Goal: Task Accomplishment & Management: Manage account settings

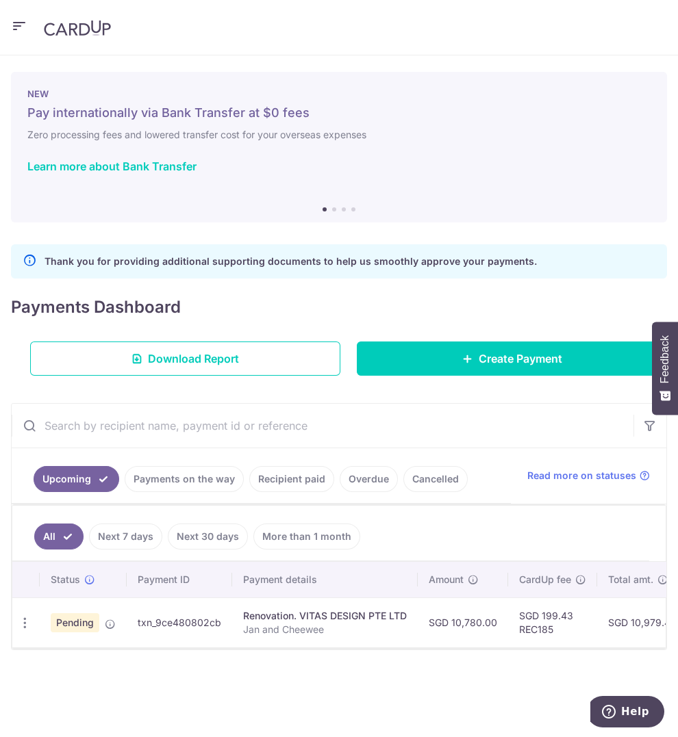
click at [448, 158] on div "NEW Pay internationally via Bank Transfer at $0 fees Zero processing fees and l…" at bounding box center [339, 139] width 656 height 134
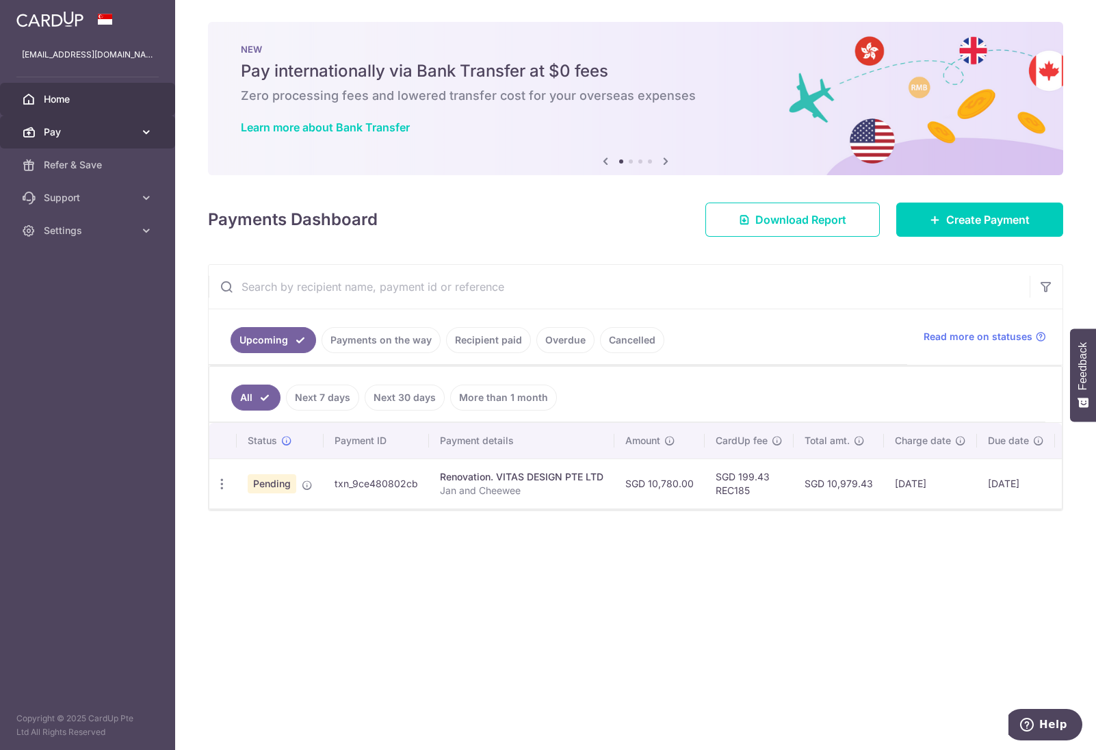
click at [78, 135] on span "Pay" at bounding box center [89, 132] width 90 height 14
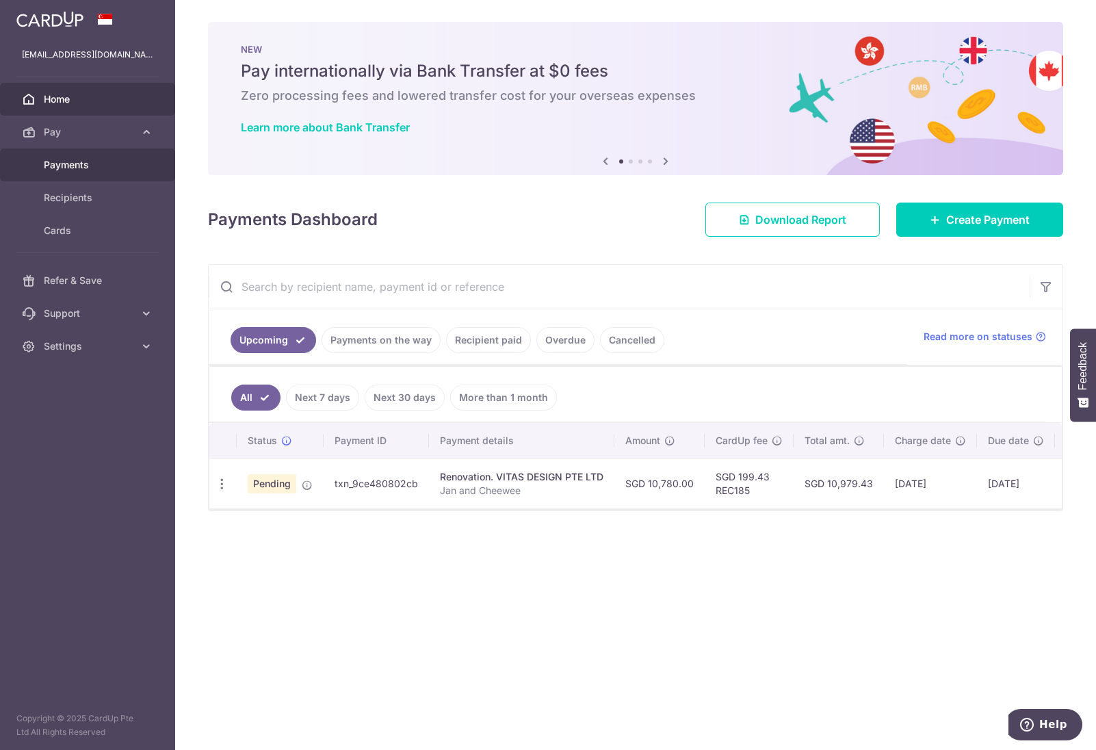
click at [74, 153] on link "Payments" at bounding box center [87, 165] width 175 height 33
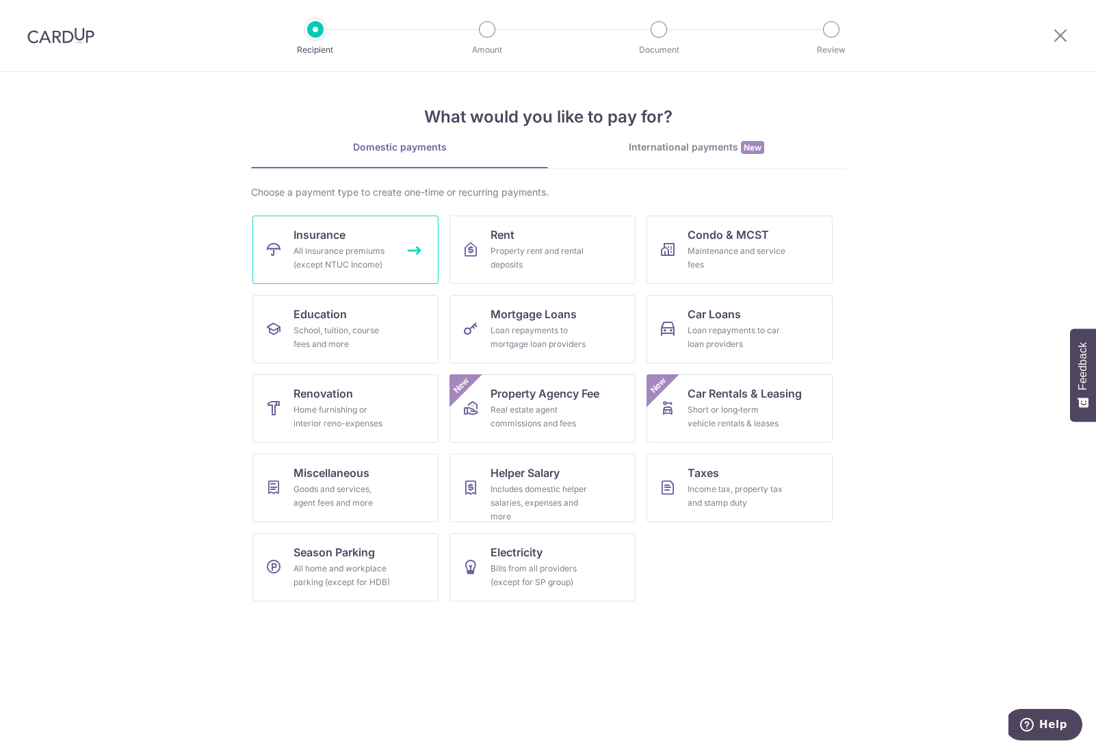
click at [375, 256] on div "All insurance premiums (except NTUC Income)" at bounding box center [343, 257] width 99 height 27
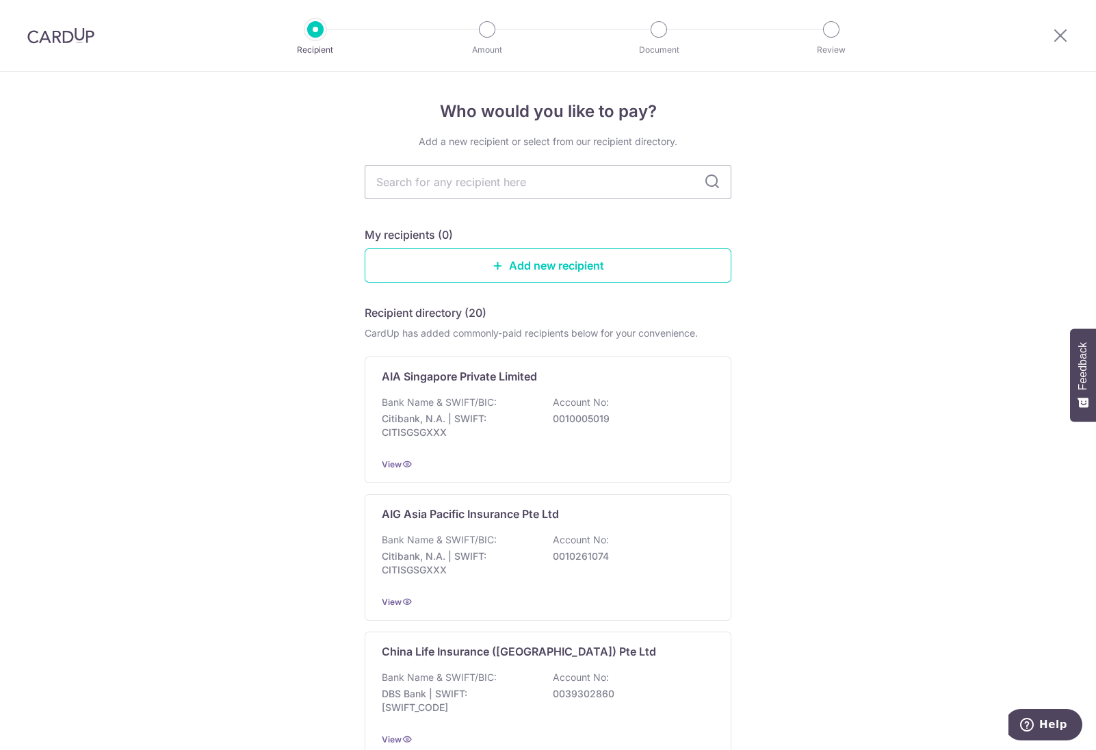
click at [74, 36] on img at bounding box center [60, 35] width 67 height 16
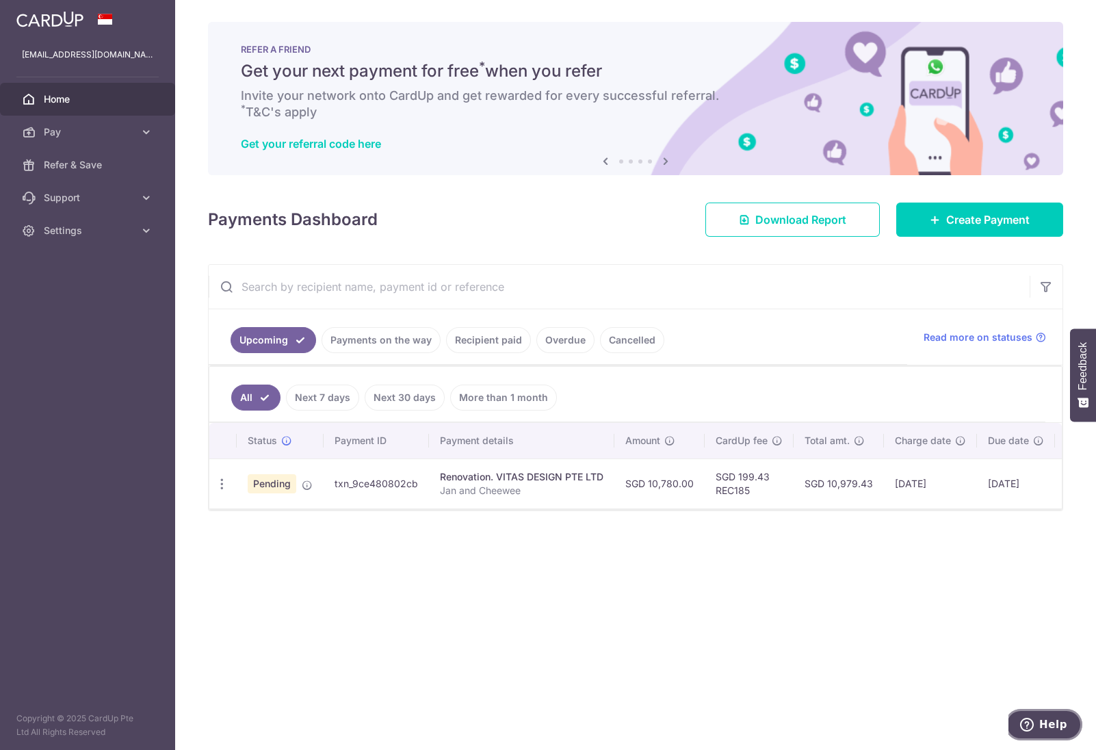
click at [1051, 725] on span "Help" at bounding box center [1054, 725] width 28 height 12
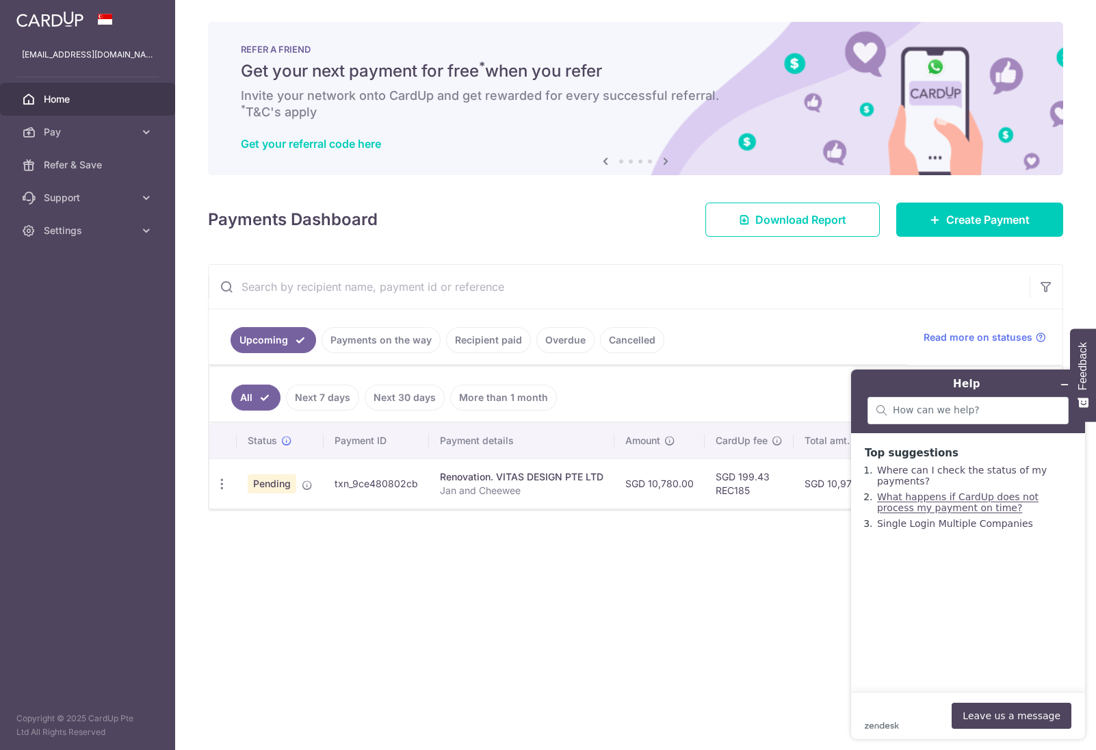
click at [936, 513] on link "What happens if CardUp does not process my payment on time?" at bounding box center [958, 502] width 162 height 22
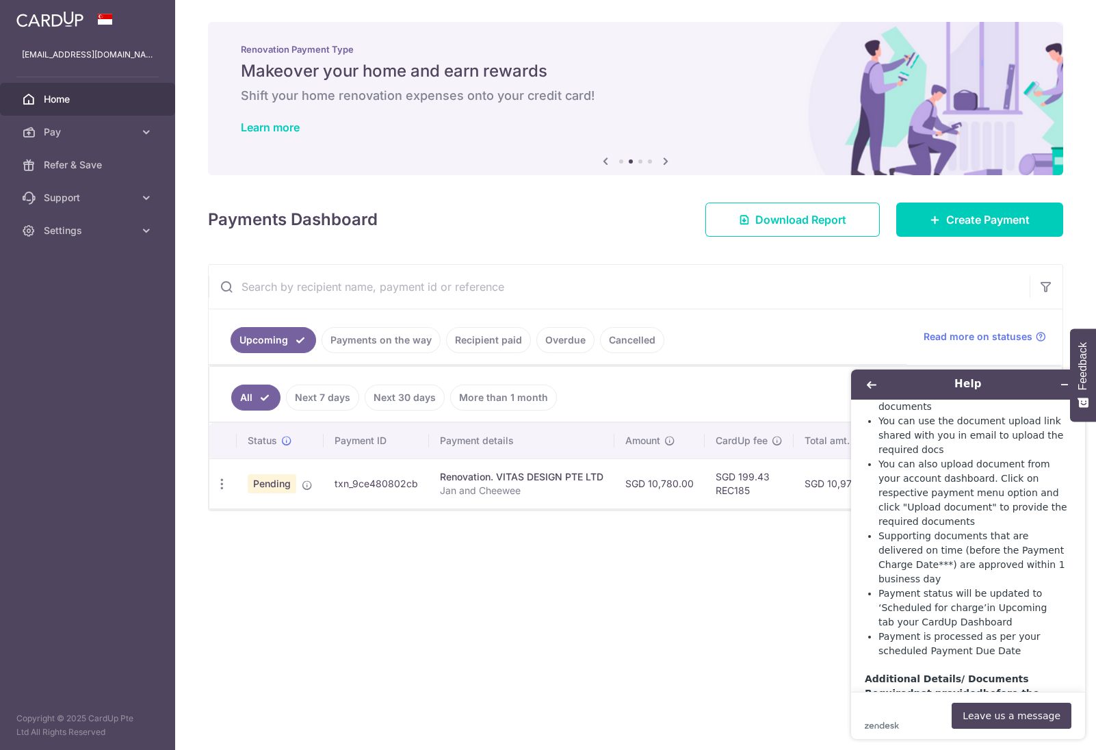
scroll to position [465, 0]
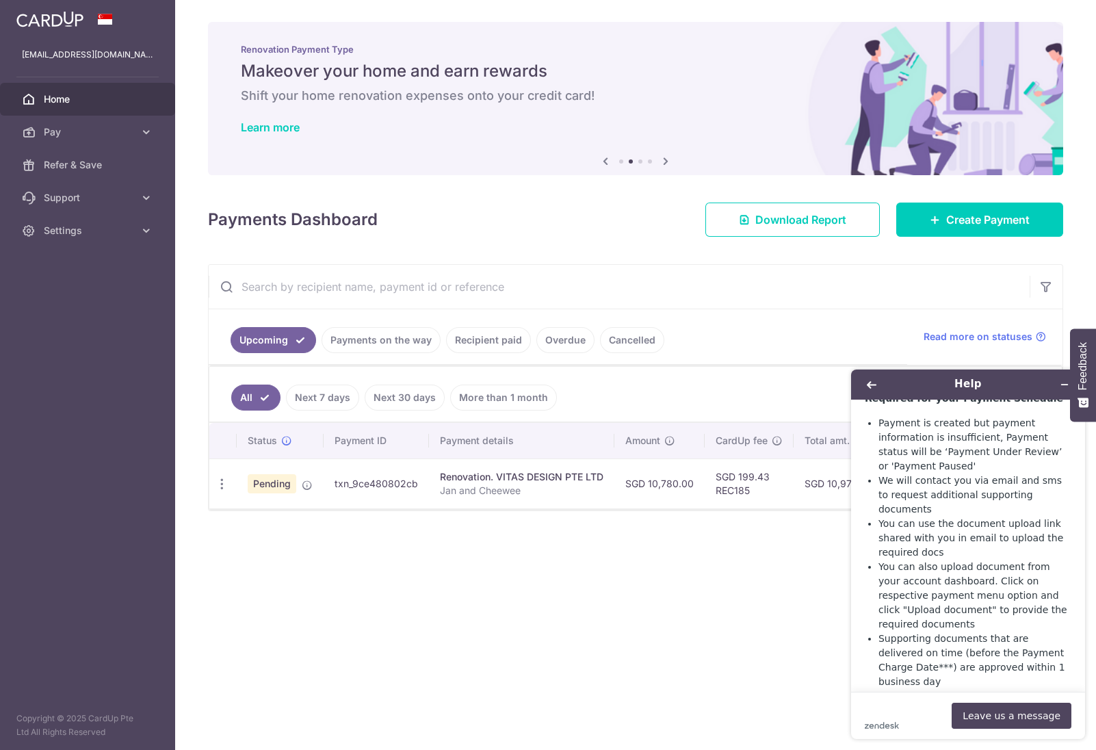
click at [587, 605] on div "× Pause Schedule Pause all future payments in this series Pause just this one p…" at bounding box center [635, 375] width 921 height 750
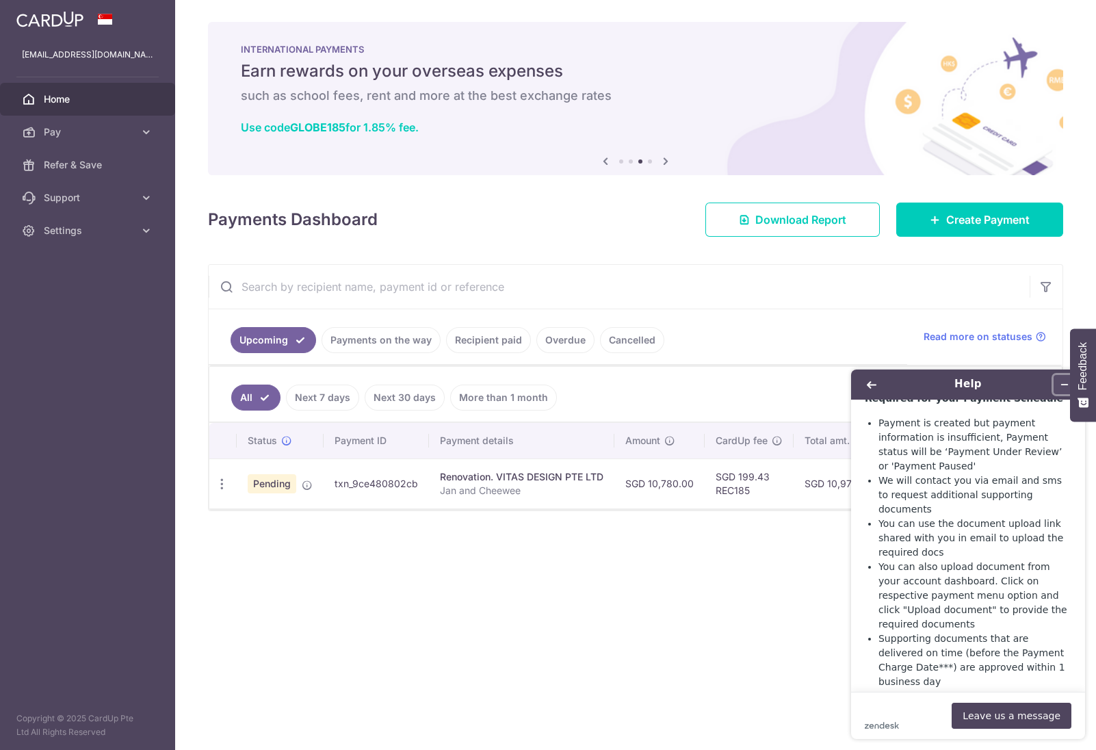
click at [1057, 383] on button "Minimise widget" at bounding box center [1065, 384] width 22 height 19
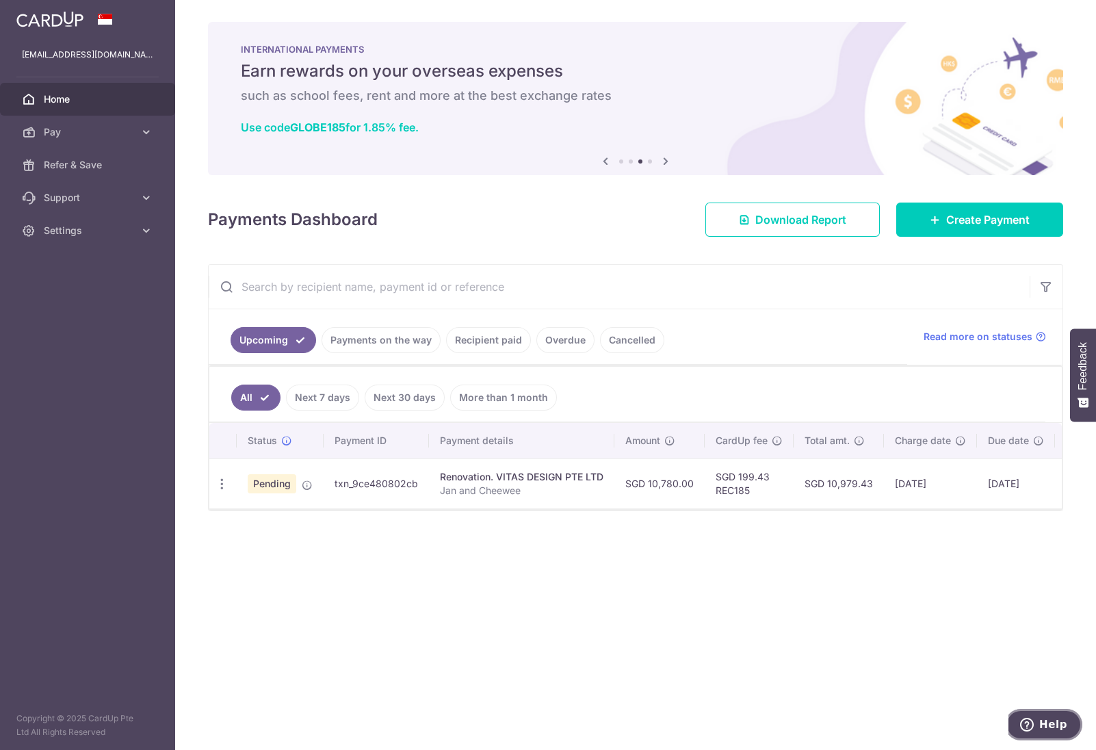
scroll to position [0, 88]
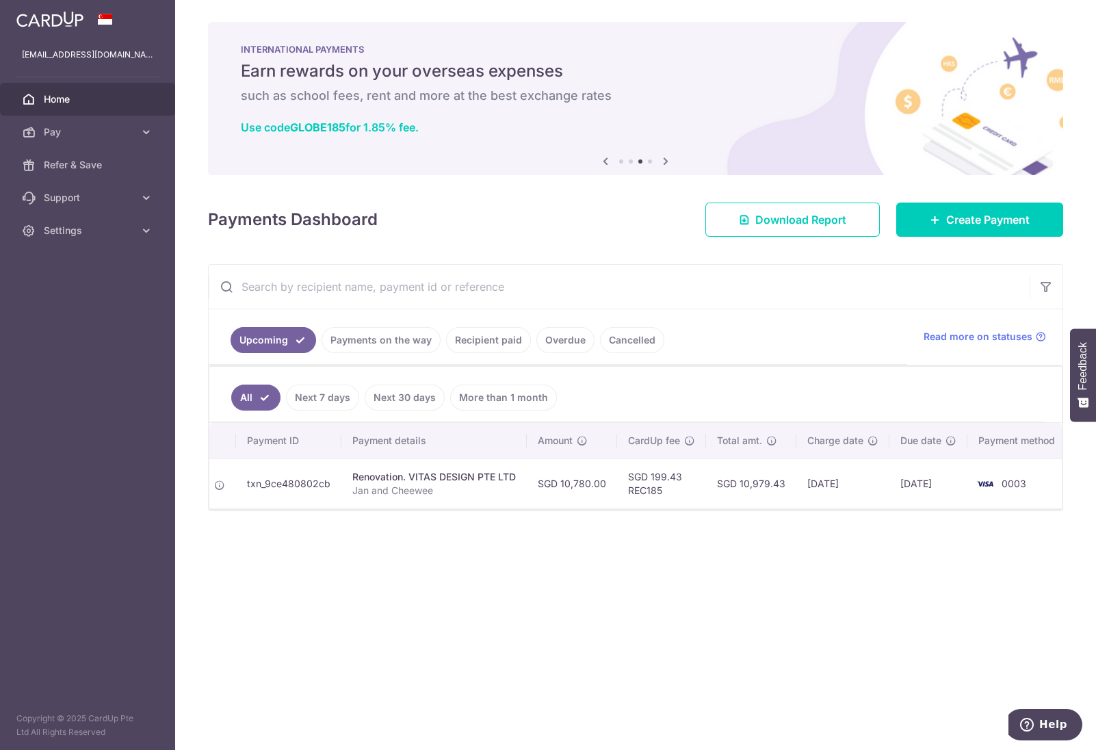
click at [55, 101] on span "Home" at bounding box center [89, 99] width 90 height 14
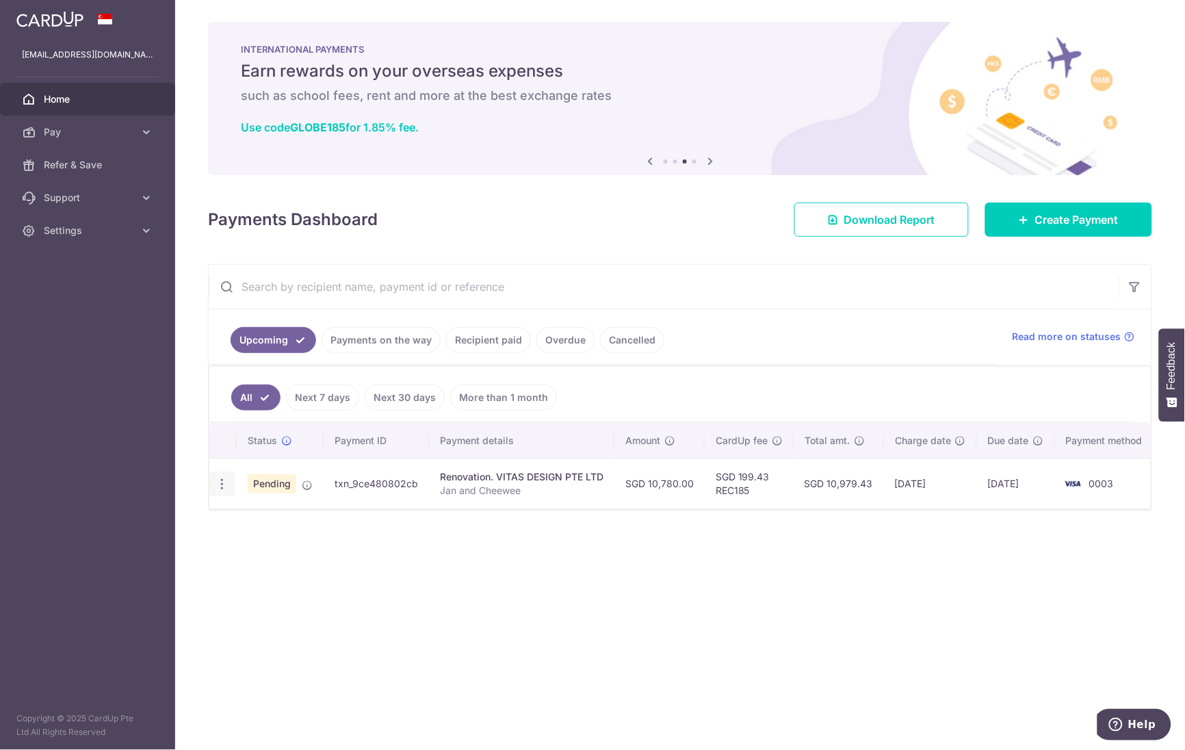
click at [222, 491] on icon "button" at bounding box center [222, 484] width 14 height 14
click at [276, 528] on span "Update payment" at bounding box center [294, 521] width 93 height 16
radio input "true"
type input "10,780.00"
type input "[DATE]"
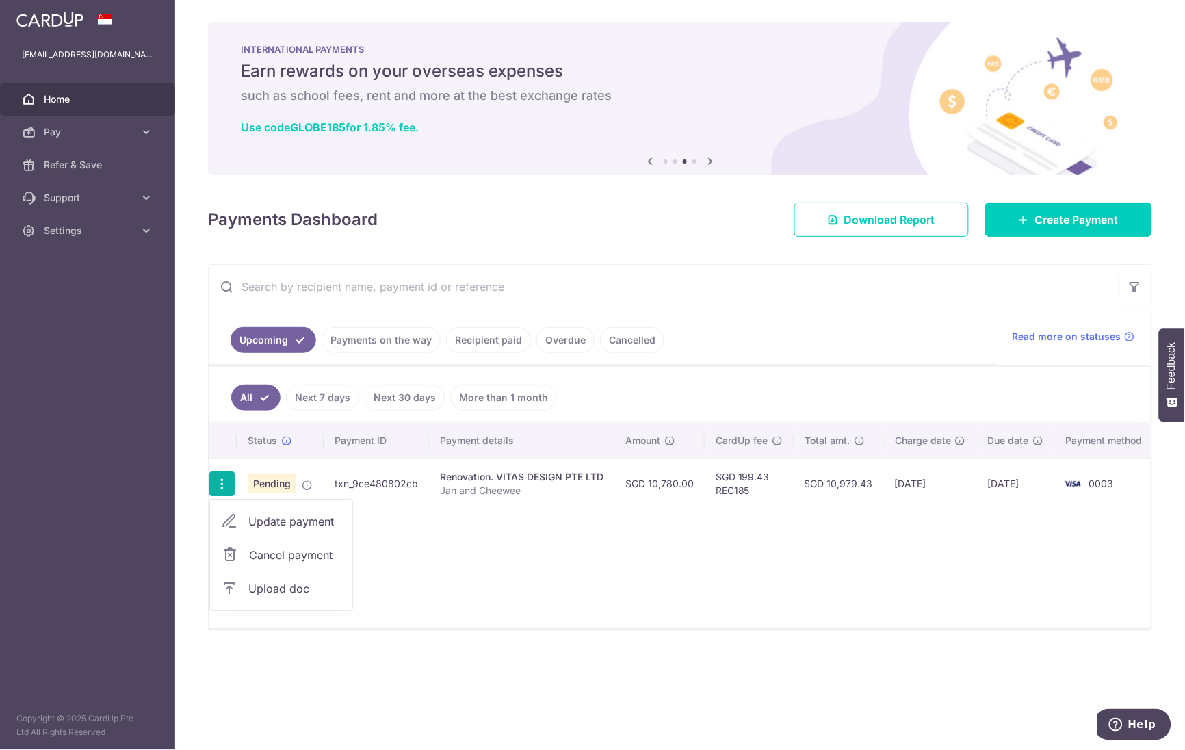
type input "Jan and Cheewee"
type input "40% Deposit"
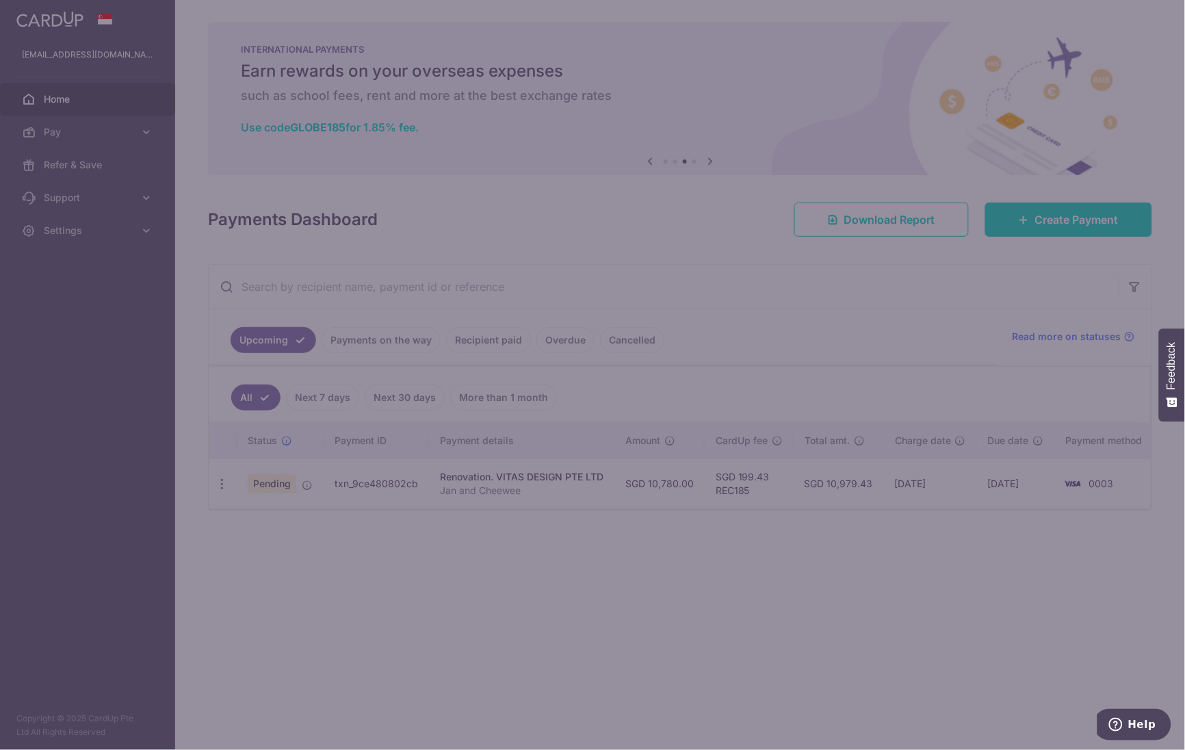
type input "REC185"
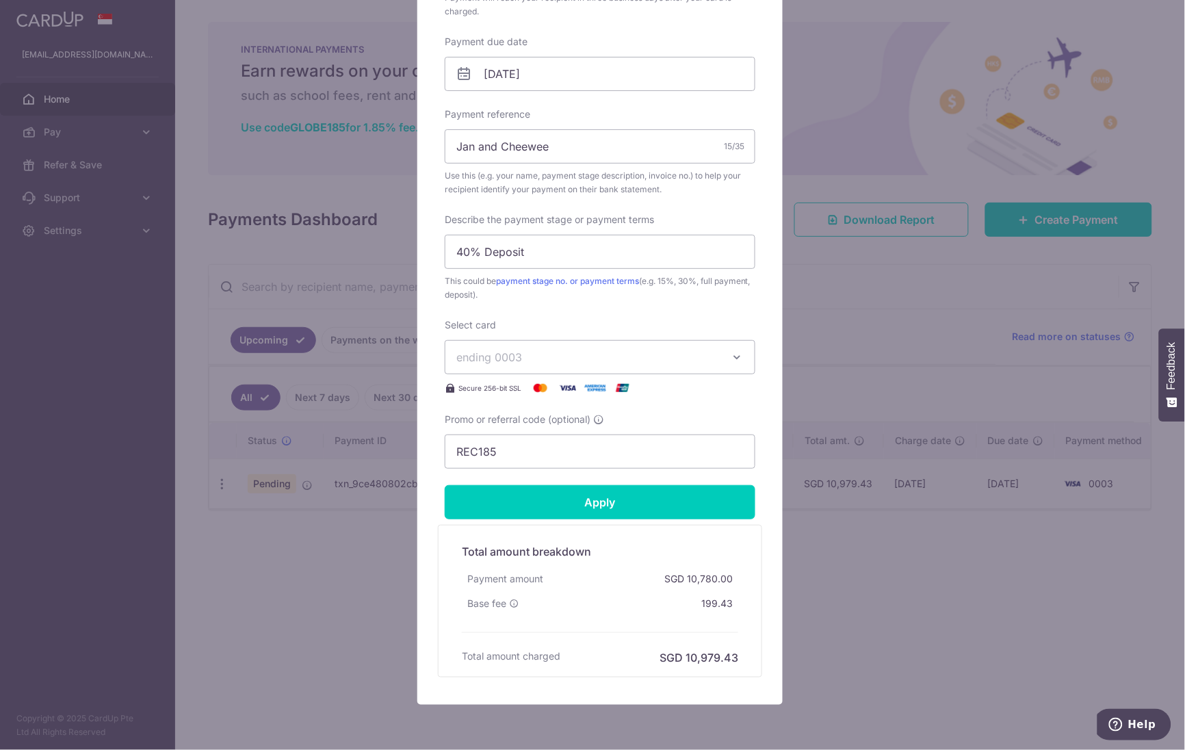
scroll to position [465, 0]
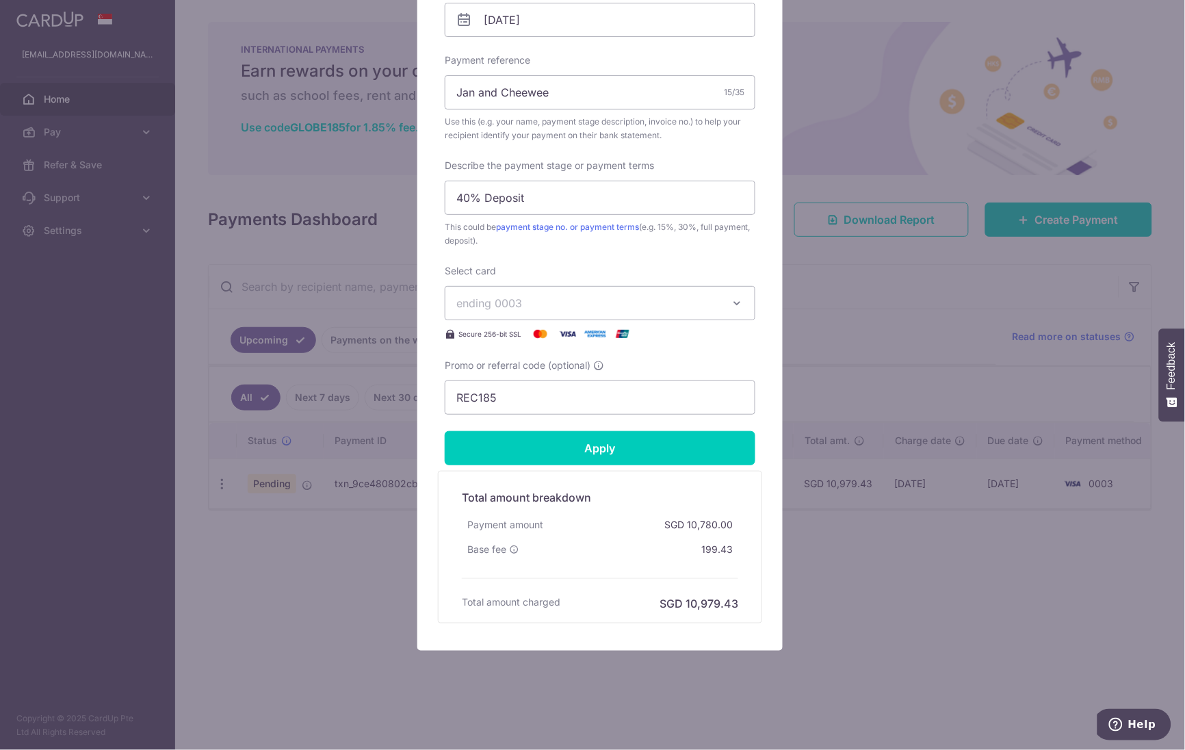
click at [889, 569] on div "Edit payment By clicking apply, you will make changes to all payments to VITAS …" at bounding box center [592, 375] width 1185 height 750
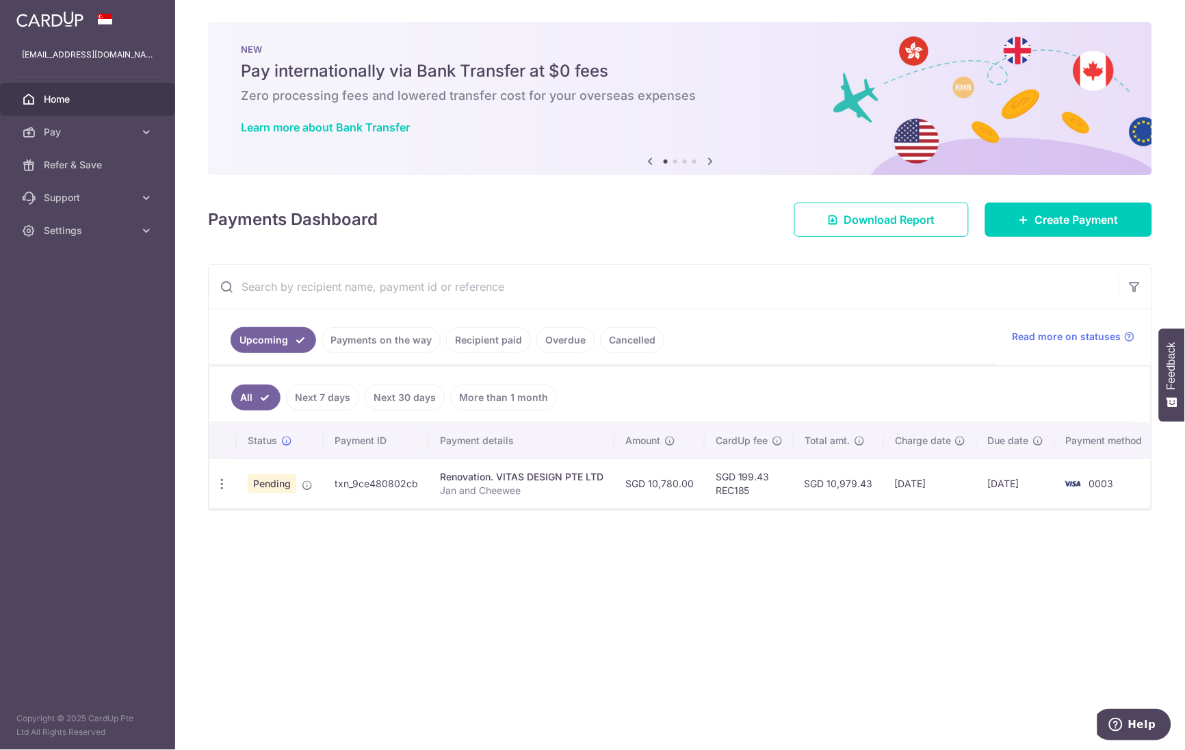
click at [395, 337] on link "Payments on the way" at bounding box center [381, 340] width 119 height 26
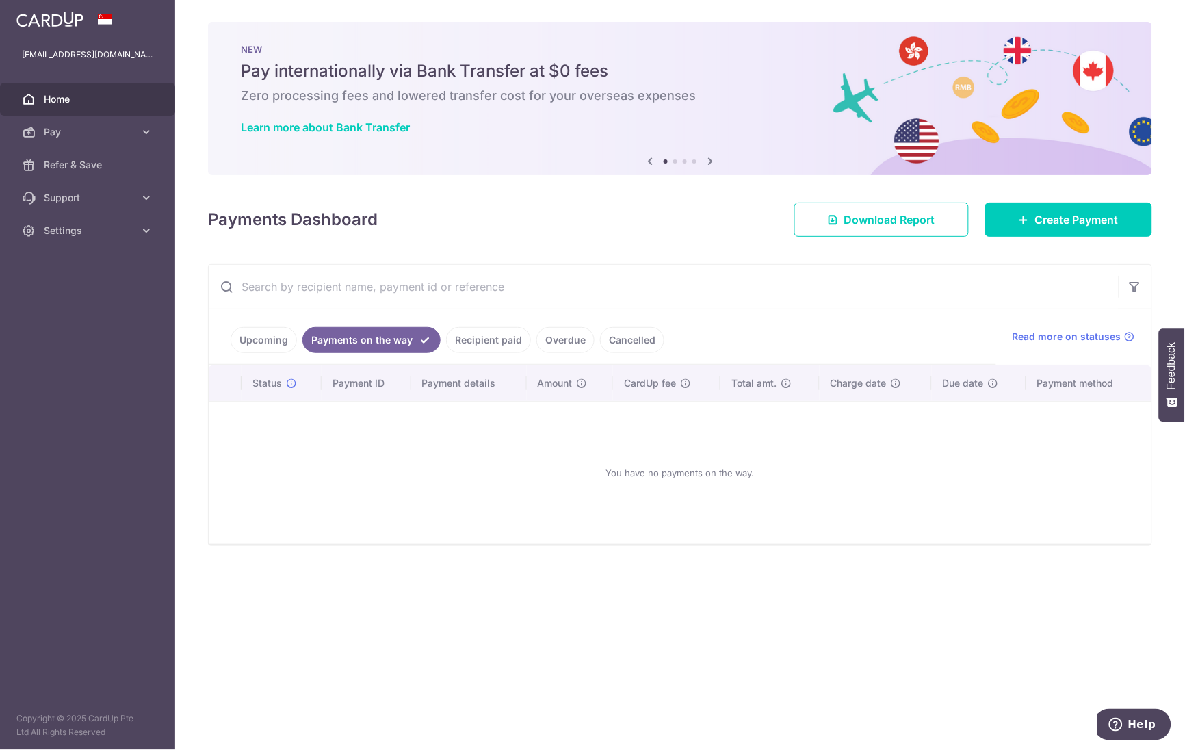
click at [489, 346] on link "Recipient paid" at bounding box center [488, 340] width 85 height 26
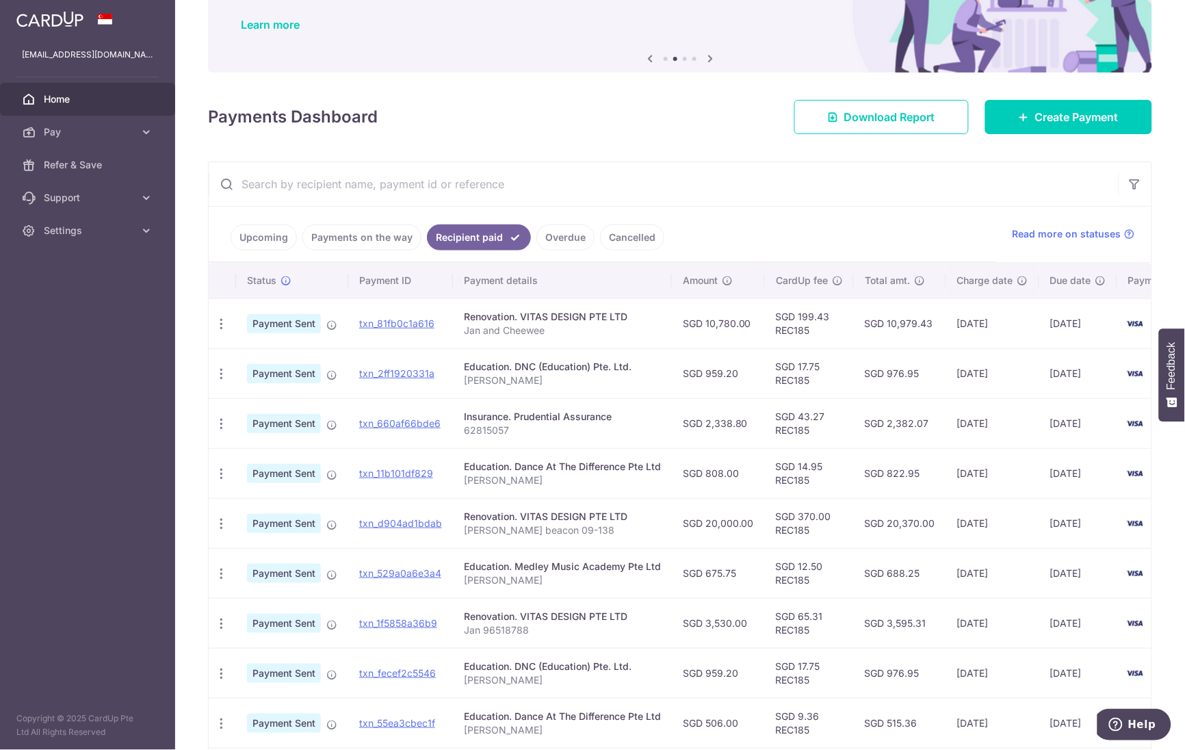
scroll to position [261, 0]
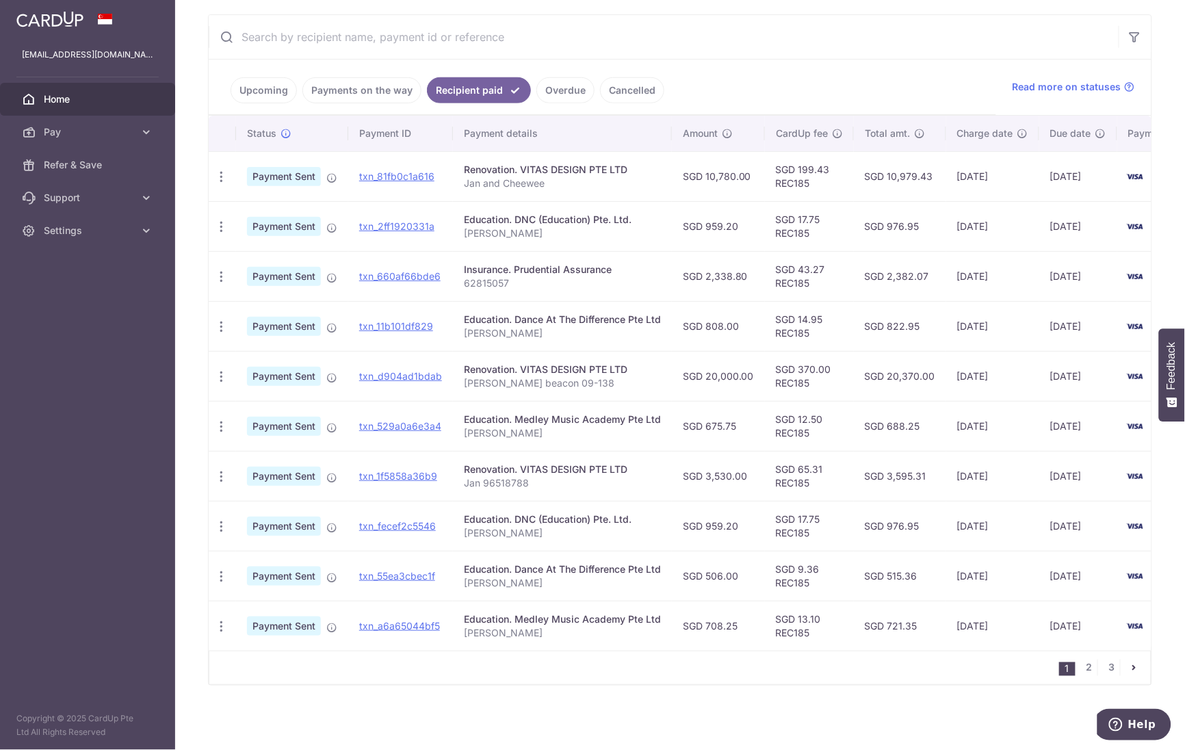
click at [253, 83] on link "Upcoming" at bounding box center [264, 90] width 66 height 26
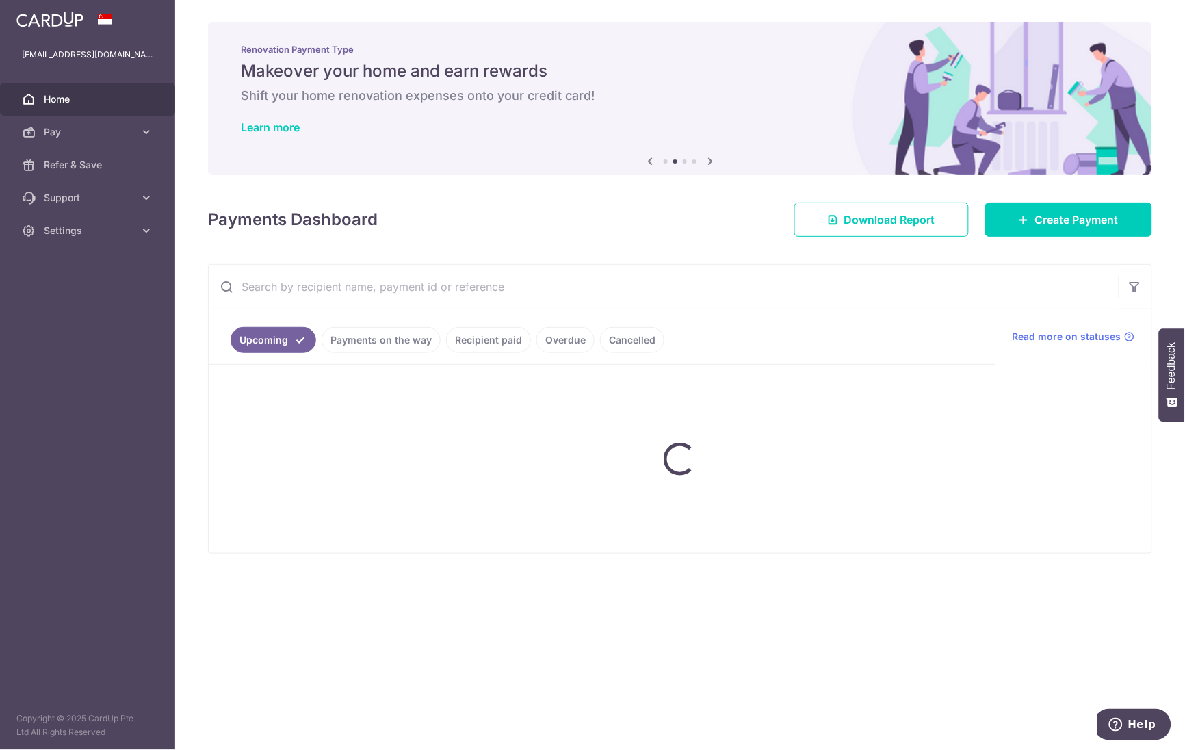
scroll to position [0, 0]
